Goal: Navigation & Orientation: Find specific page/section

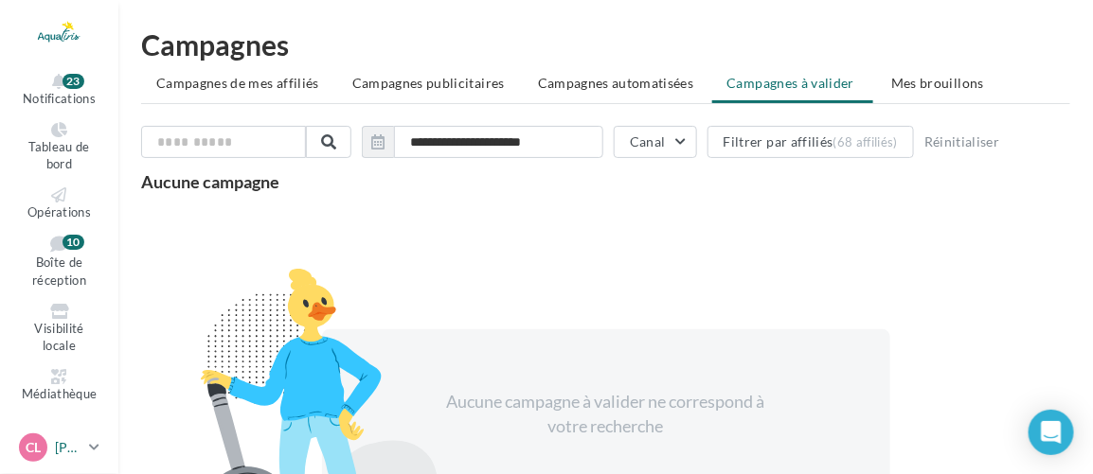
click at [80, 457] on div "CL [PERSON_NAME] [EMAIL_ADDRESS][DOMAIN_NAME]" at bounding box center [50, 448] width 63 height 28
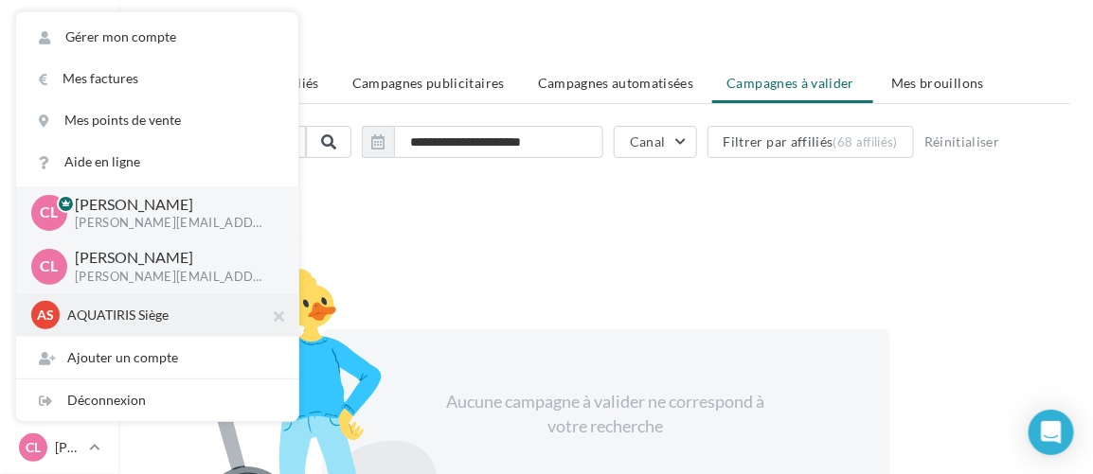
click at [104, 324] on p "AQUATIRIS Siège" at bounding box center [171, 315] width 208 height 19
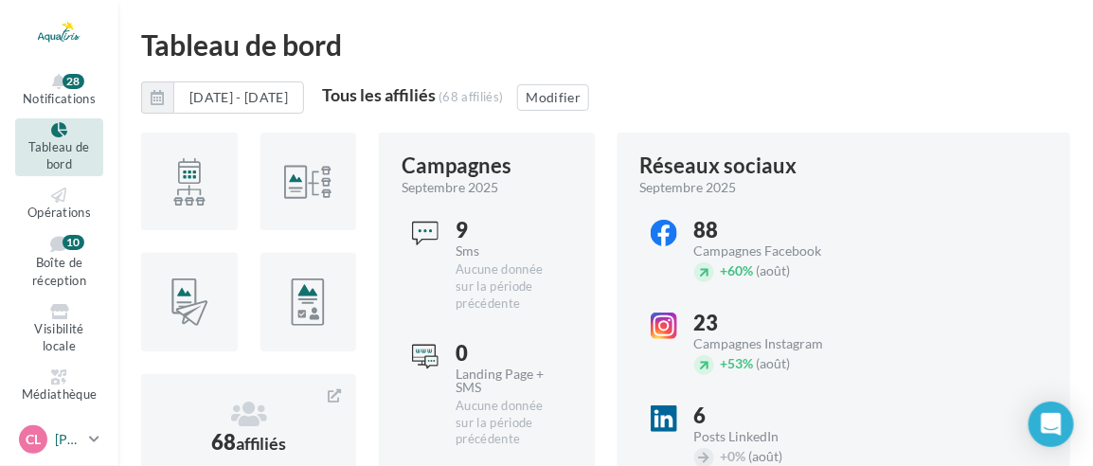
click at [74, 448] on p "[PERSON_NAME]" at bounding box center [68, 439] width 27 height 19
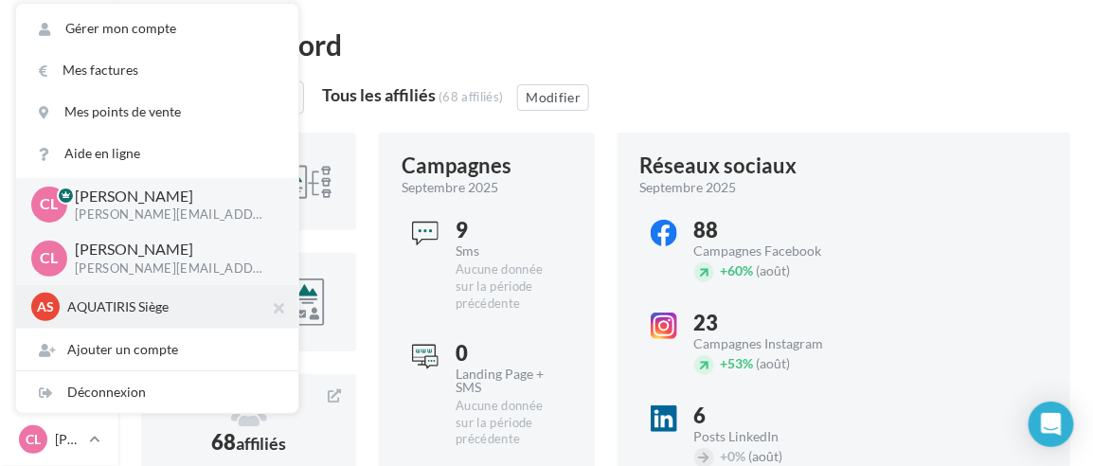
click at [101, 321] on div "AS AQUATIRIS Siège Steeve_Tessier" at bounding box center [157, 307] width 252 height 28
